Goal: Navigation & Orientation: Find specific page/section

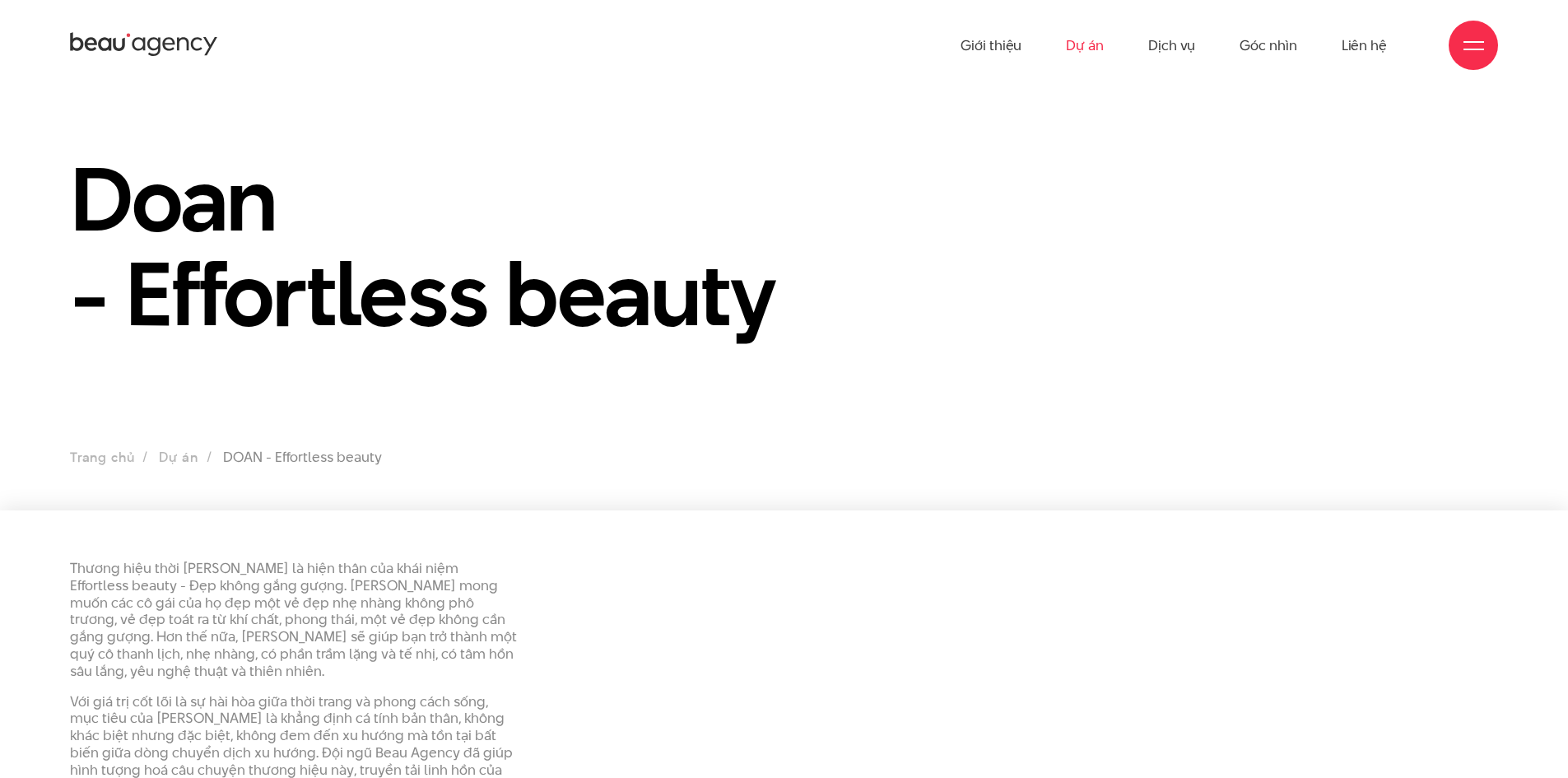
click at [1078, 40] on link "Dự án" at bounding box center [1085, 45] width 38 height 91
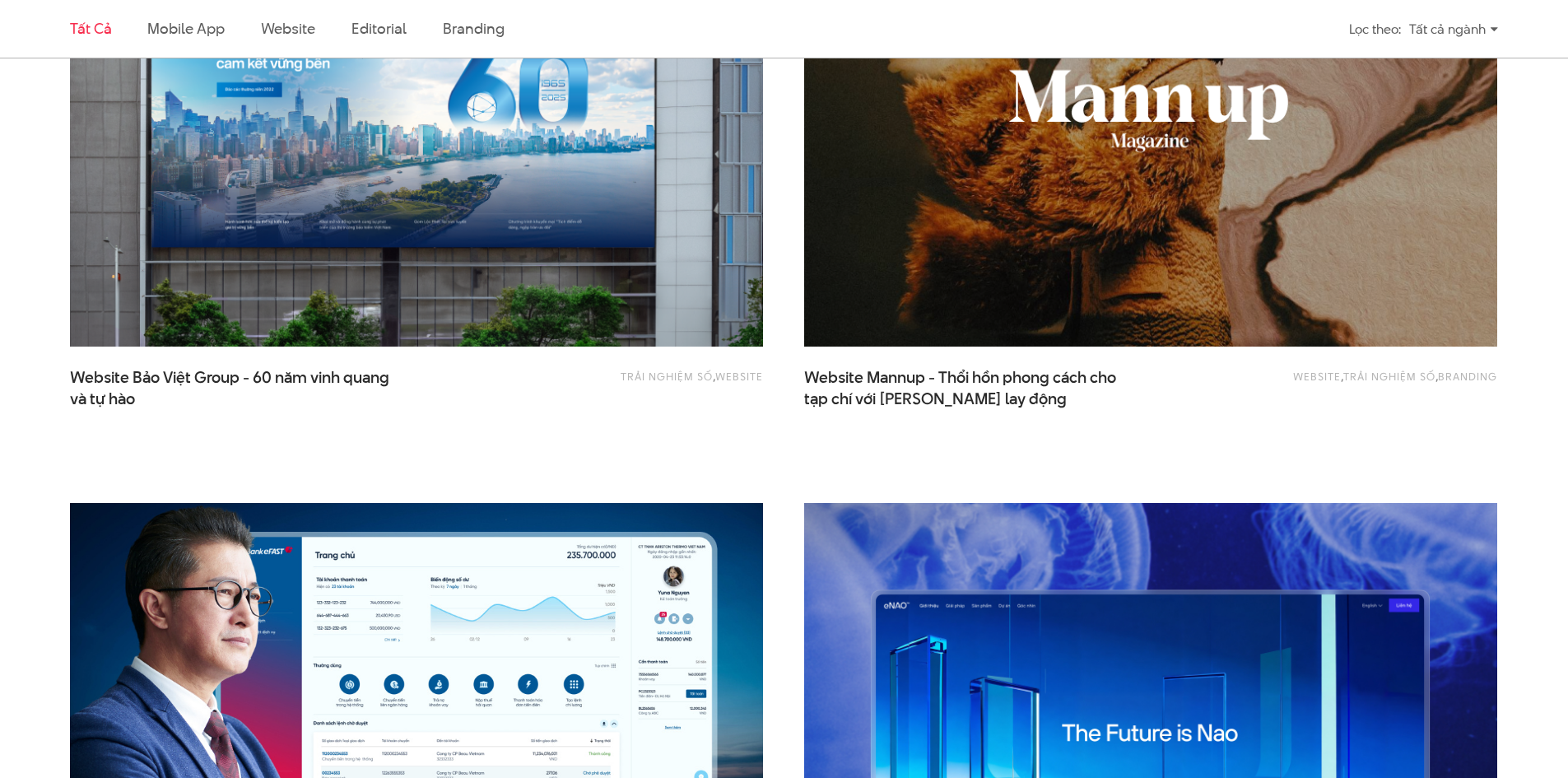
scroll to position [1811, 0]
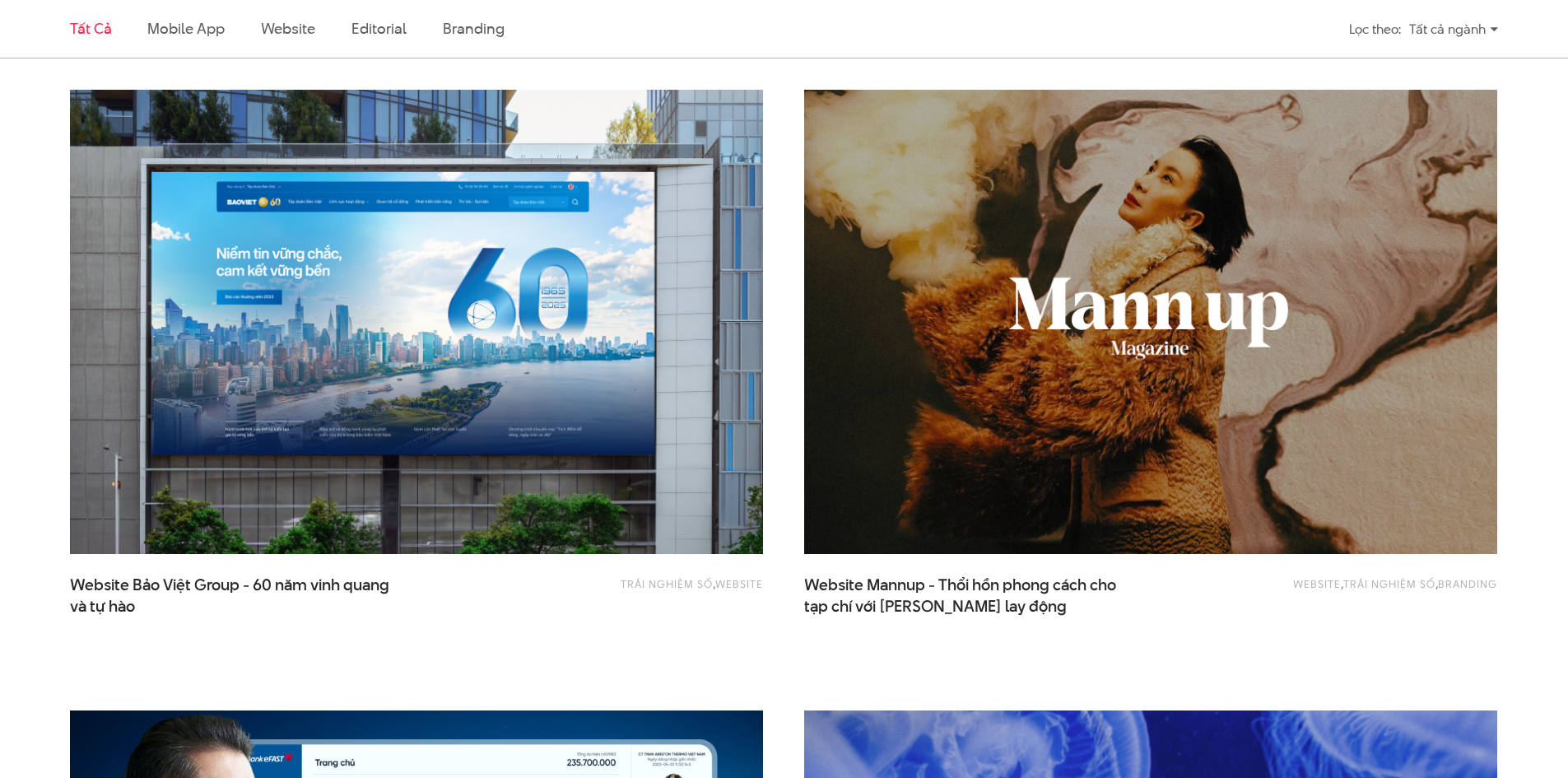
click at [469, 339] on img at bounding box center [417, 322] width 693 height 464
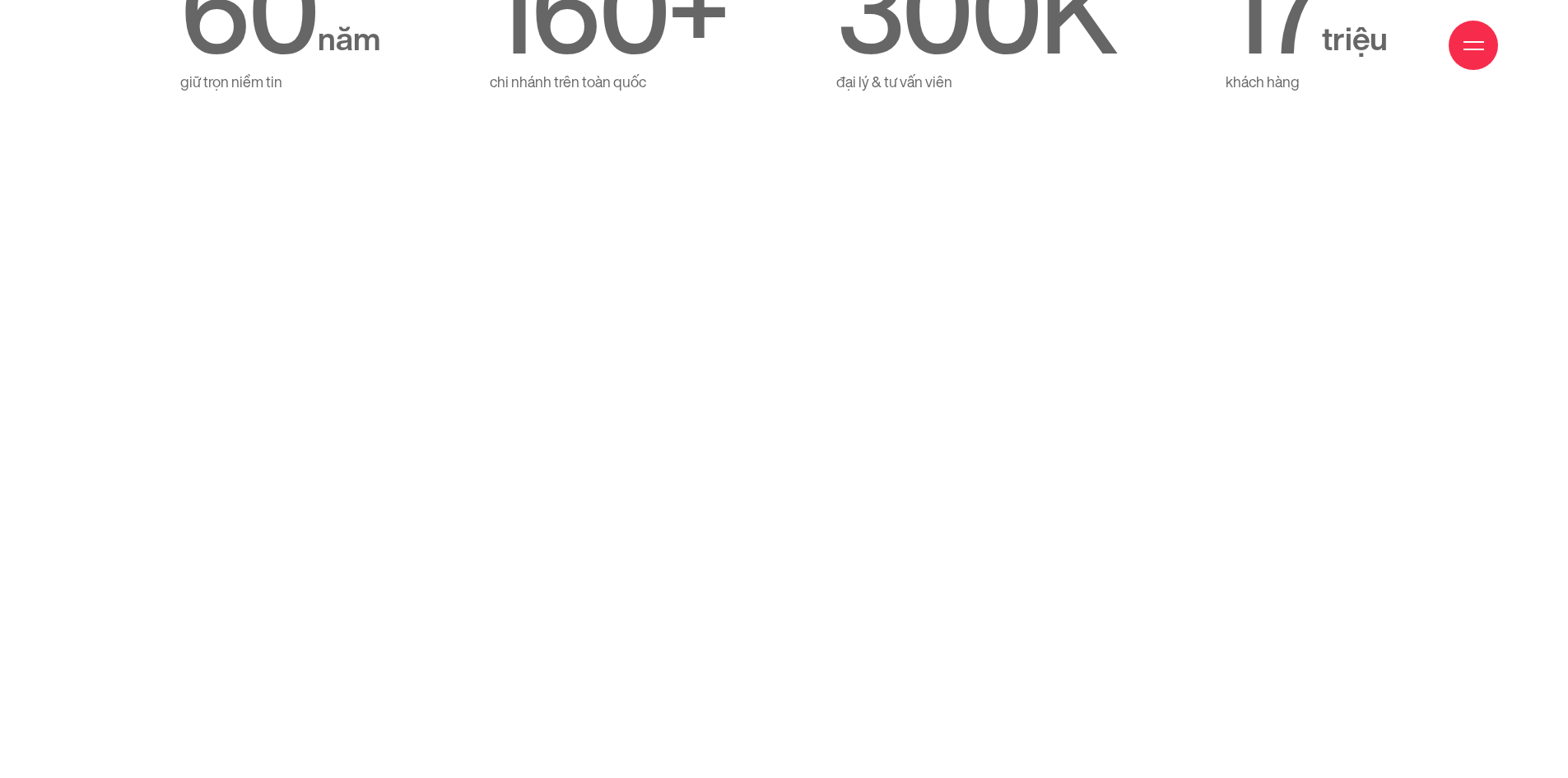
scroll to position [1893, 0]
